Goal: Navigation & Orientation: Find specific page/section

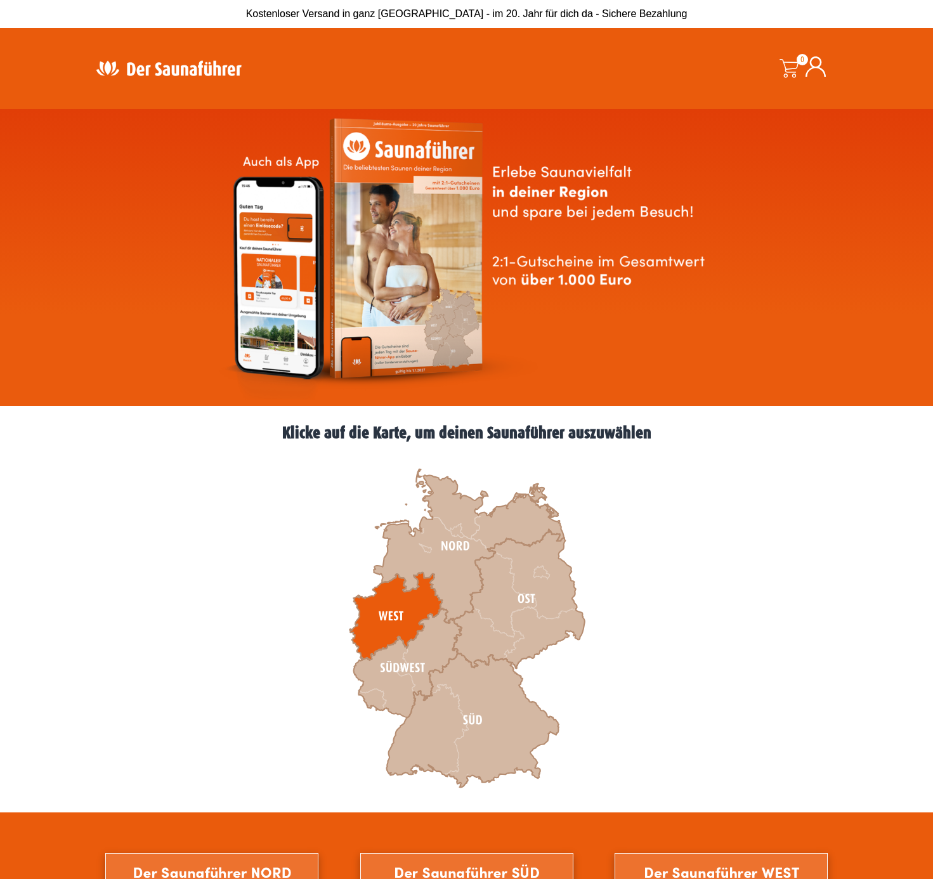
click at [404, 601] on icon at bounding box center [395, 617] width 93 height 88
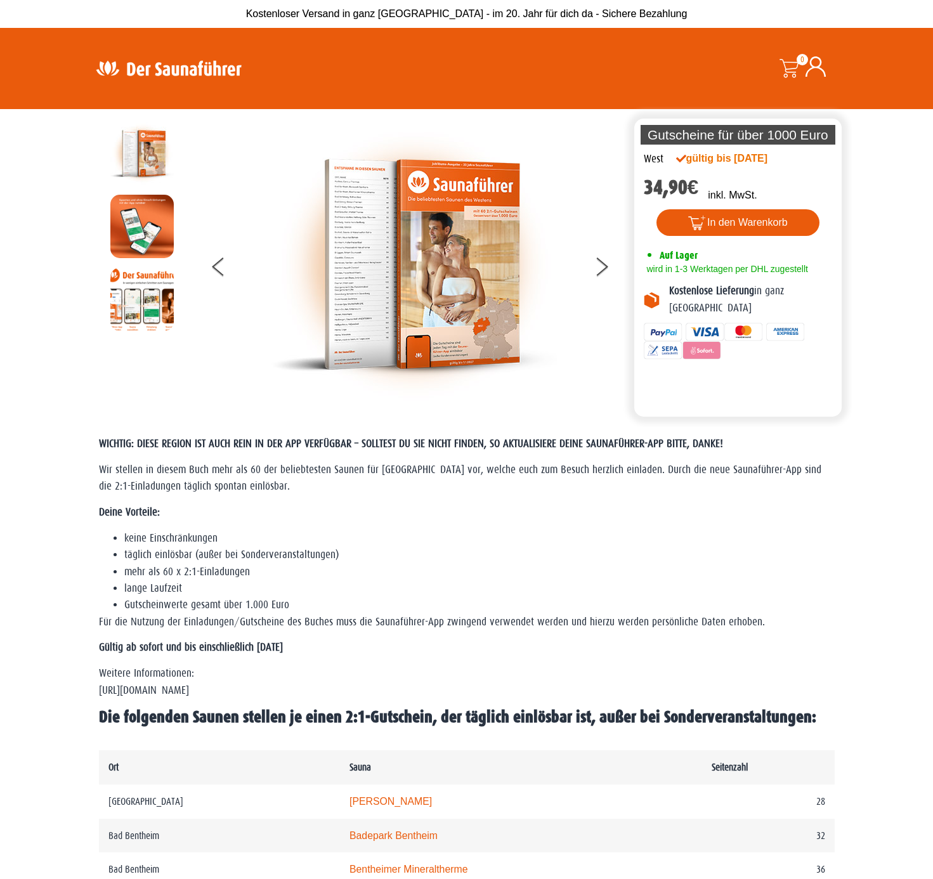
click at [120, 69] on img at bounding box center [168, 68] width 165 height 25
